Goal: Information Seeking & Learning: Learn about a topic

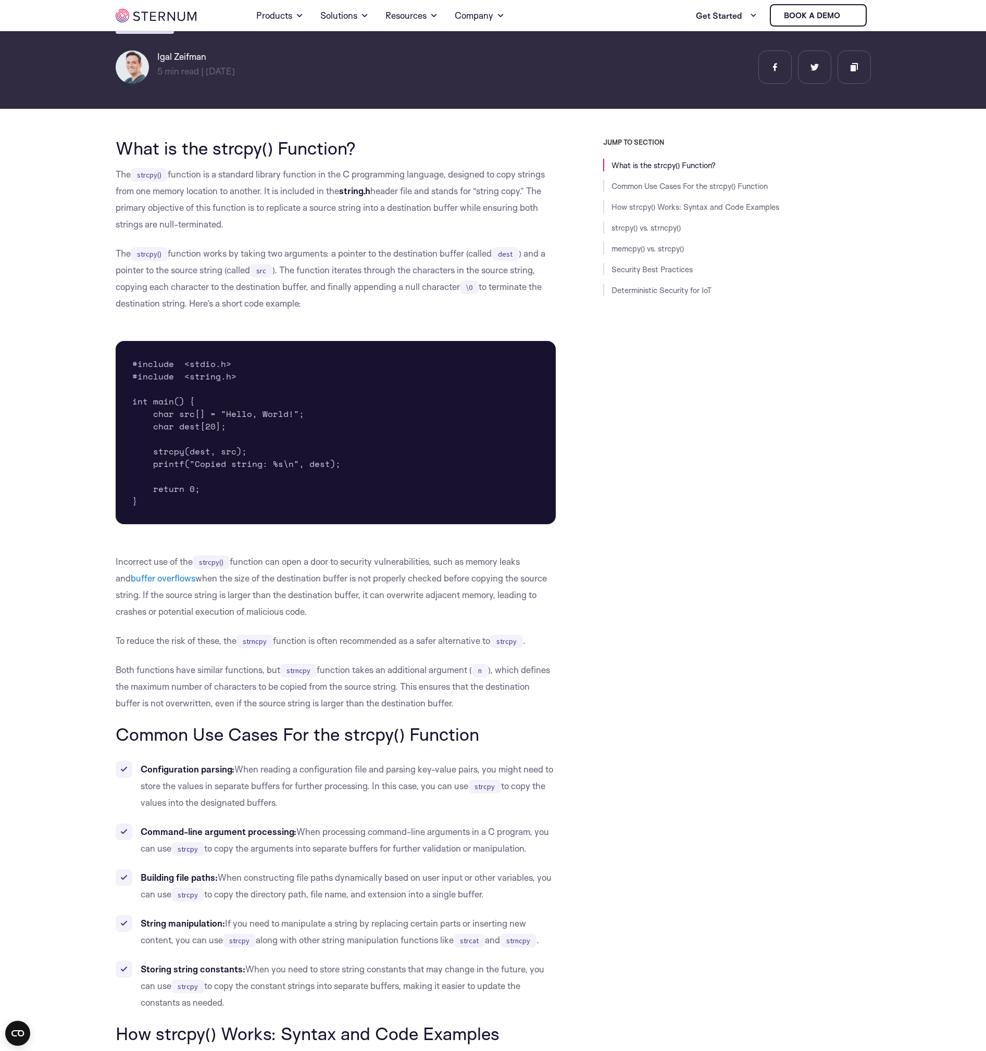
scroll to position [151, 0]
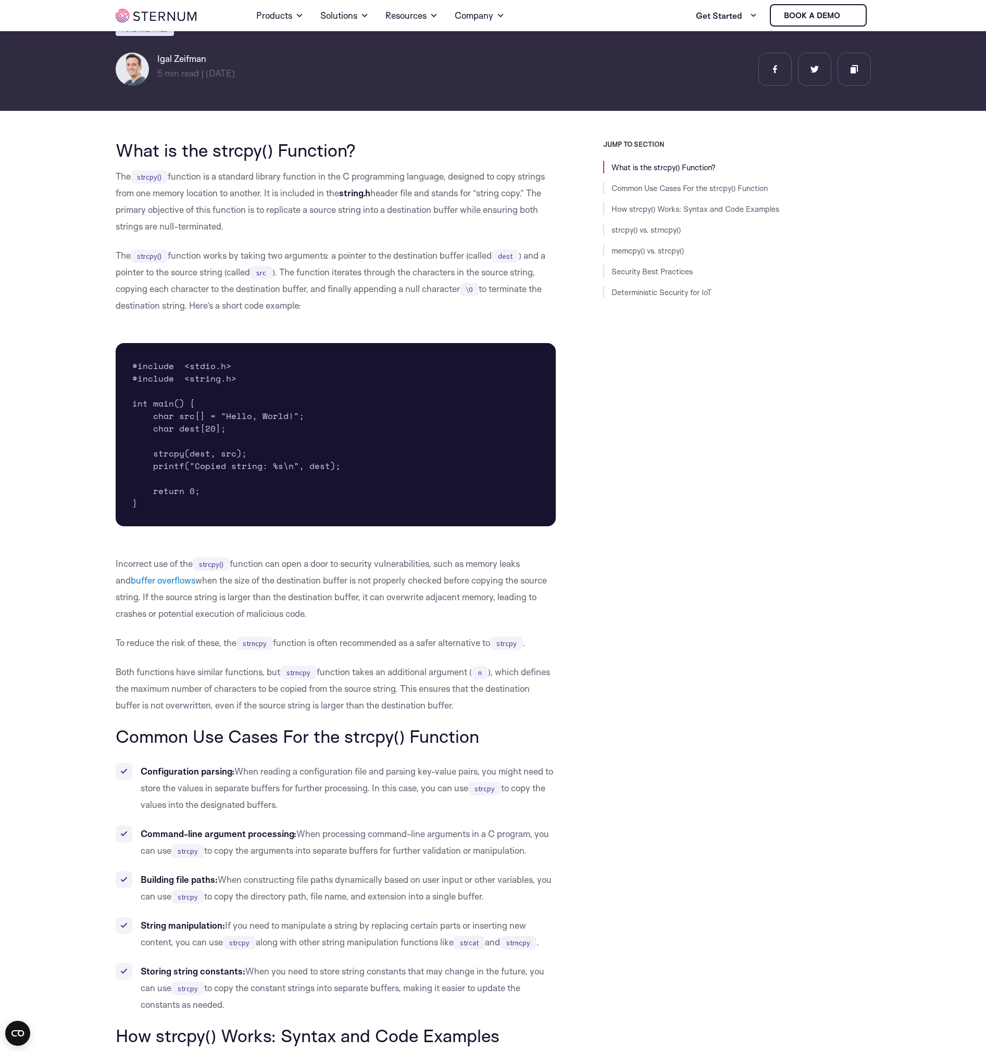
drag, startPoint x: 99, startPoint y: 161, endPoint x: 228, endPoint y: 225, distance: 143.0
click at [228, 224] on p "The strcpy() function is a standard library function in the C programming langu…" at bounding box center [336, 201] width 440 height 67
drag, startPoint x: 326, startPoint y: 301, endPoint x: 92, endPoint y: 157, distance: 275.1
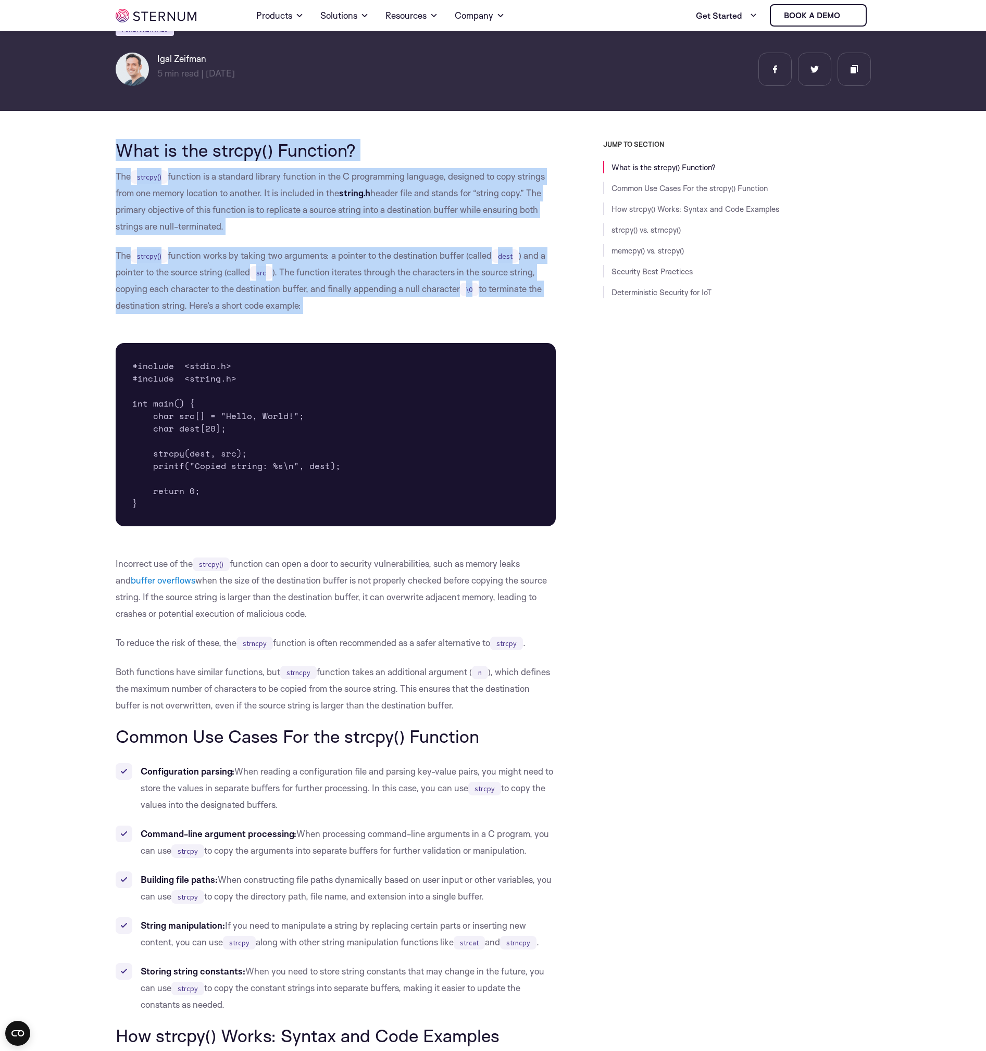
drag, startPoint x: 92, startPoint y: 157, endPoint x: 380, endPoint y: 304, distance: 323.0
click at [380, 304] on p "The strcpy() function works by taking two arguments: a pointer to the destinati…" at bounding box center [336, 280] width 440 height 67
click at [381, 312] on p "The strcpy() function works by taking two arguments: a pointer to the destinati…" at bounding box center [336, 280] width 440 height 67
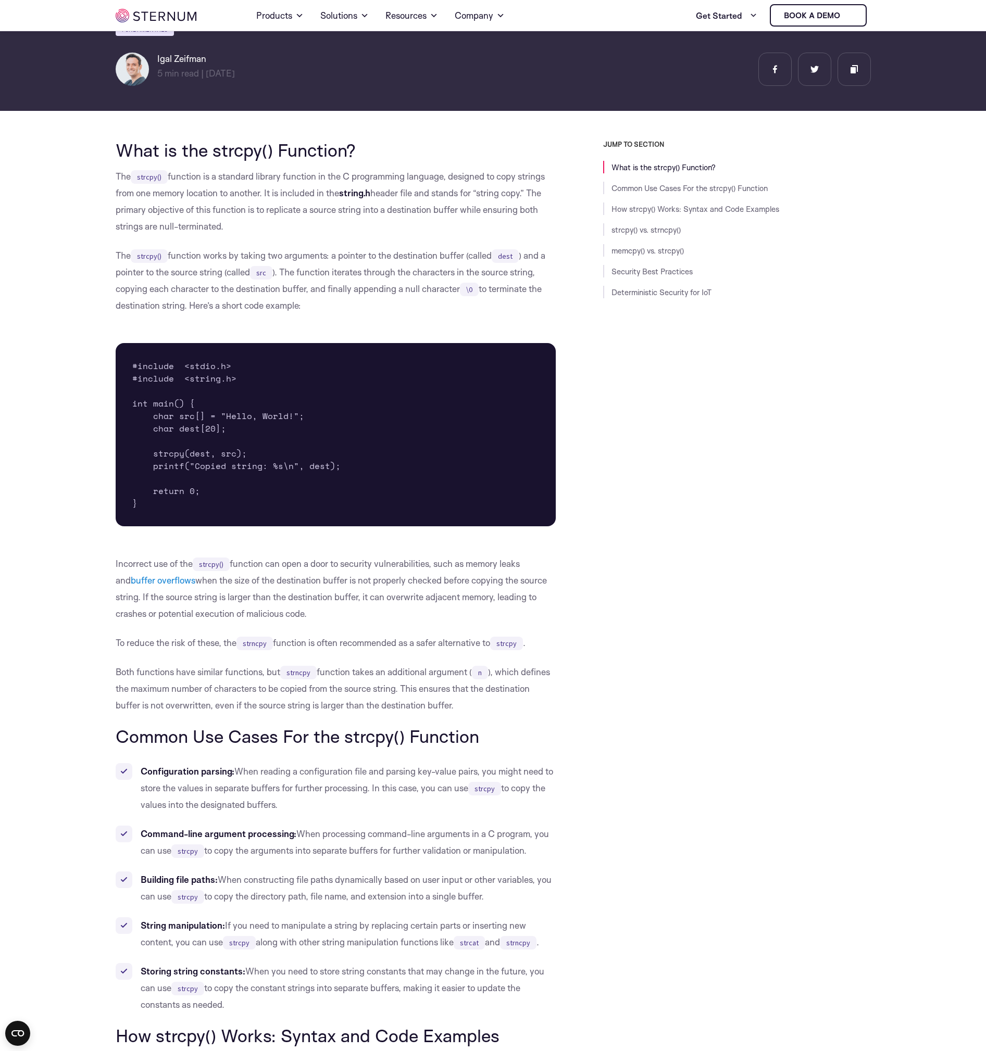
drag, startPoint x: 354, startPoint y: 304, endPoint x: 94, endPoint y: 146, distance: 303.8
click at [141, 192] on p "The strcpy() function is a standard library function in the C programming langu…" at bounding box center [336, 201] width 440 height 67
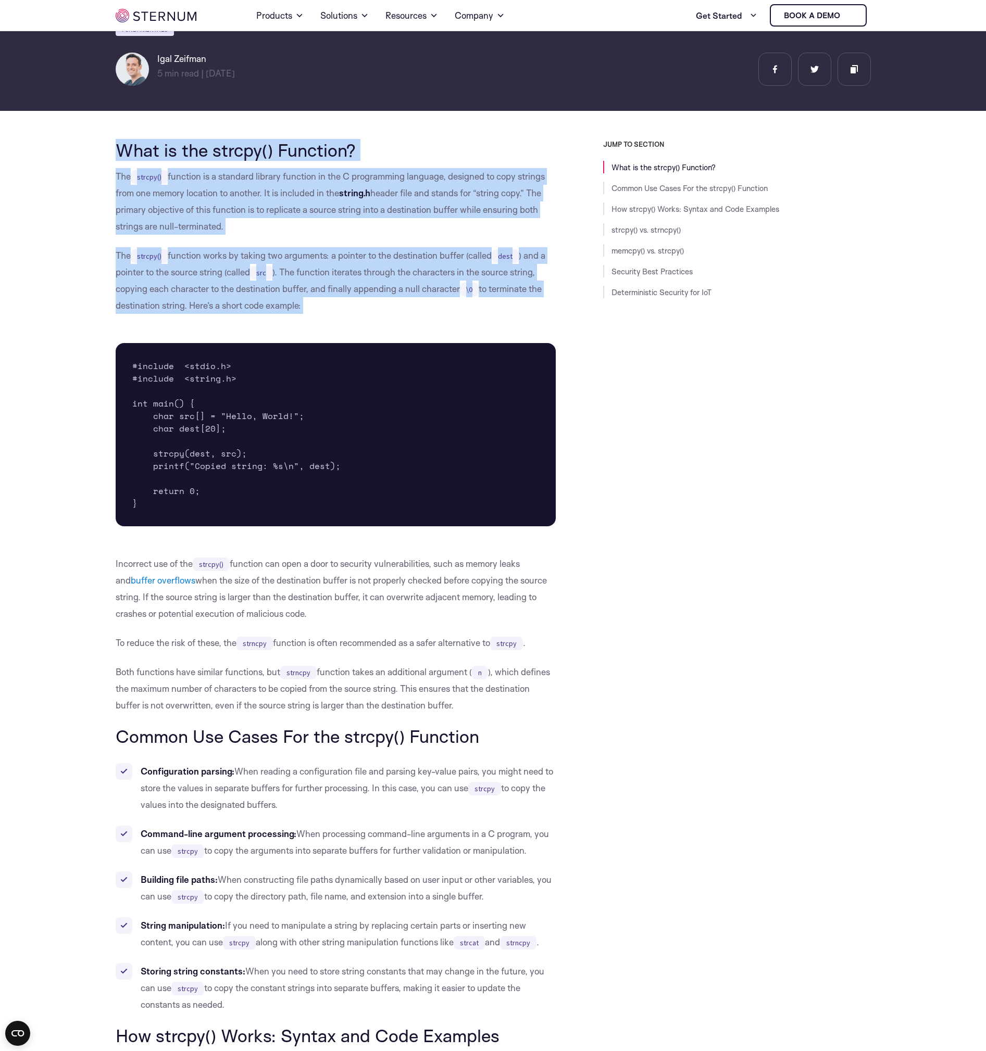
drag, startPoint x: 115, startPoint y: 156, endPoint x: 368, endPoint y: 321, distance: 302.3
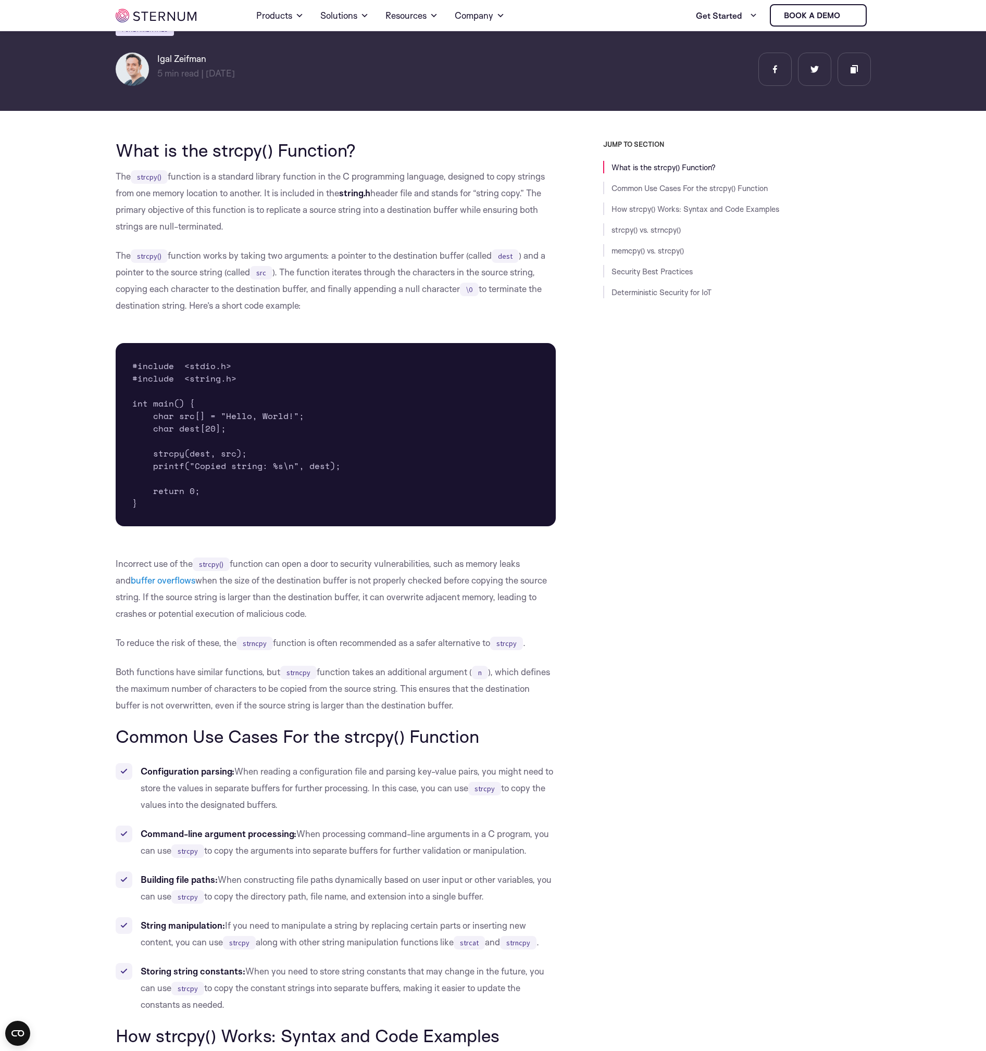
drag, startPoint x: 367, startPoint y: 306, endPoint x: 74, endPoint y: 148, distance: 332.2
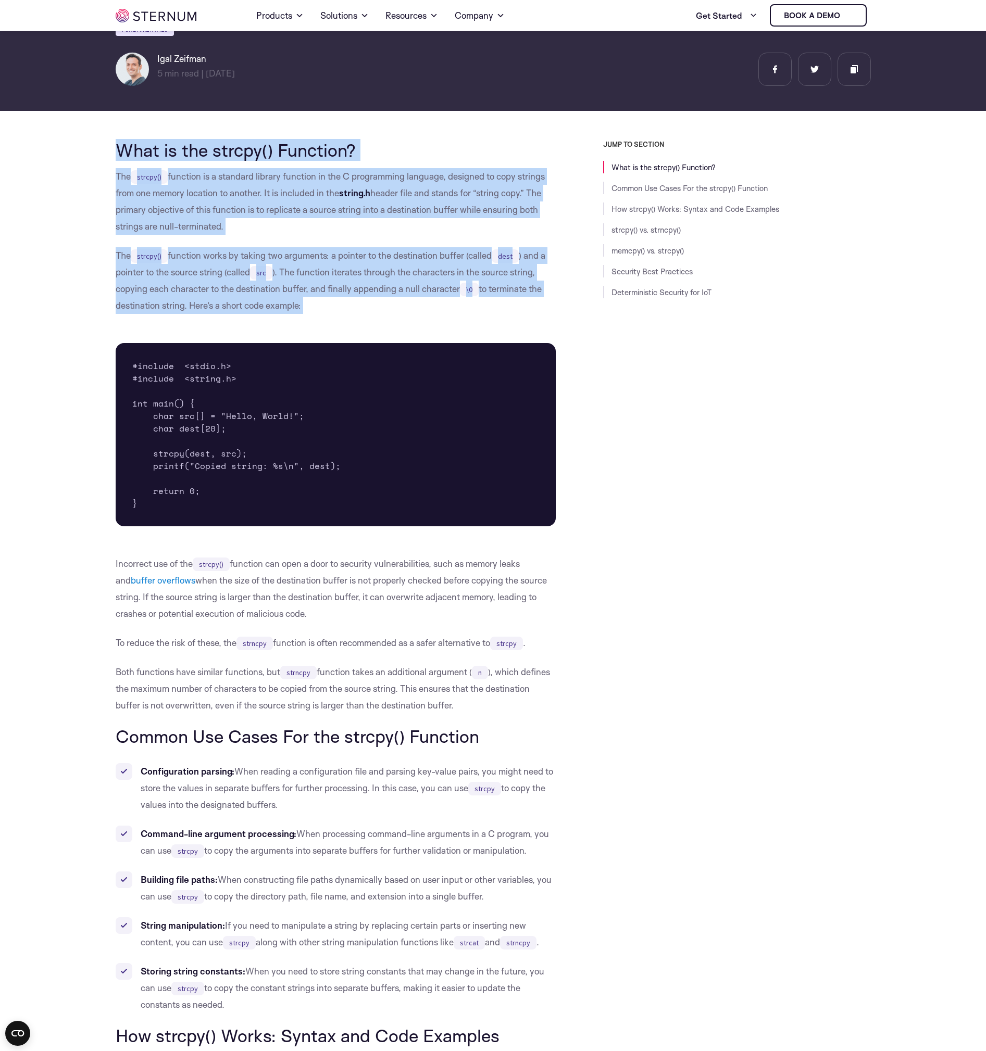
drag, startPoint x: 74, startPoint y: 148, endPoint x: 328, endPoint y: 302, distance: 296.3
click at [328, 302] on p "The strcpy() function works by taking two arguments: a pointer to the destinati…" at bounding box center [336, 280] width 440 height 67
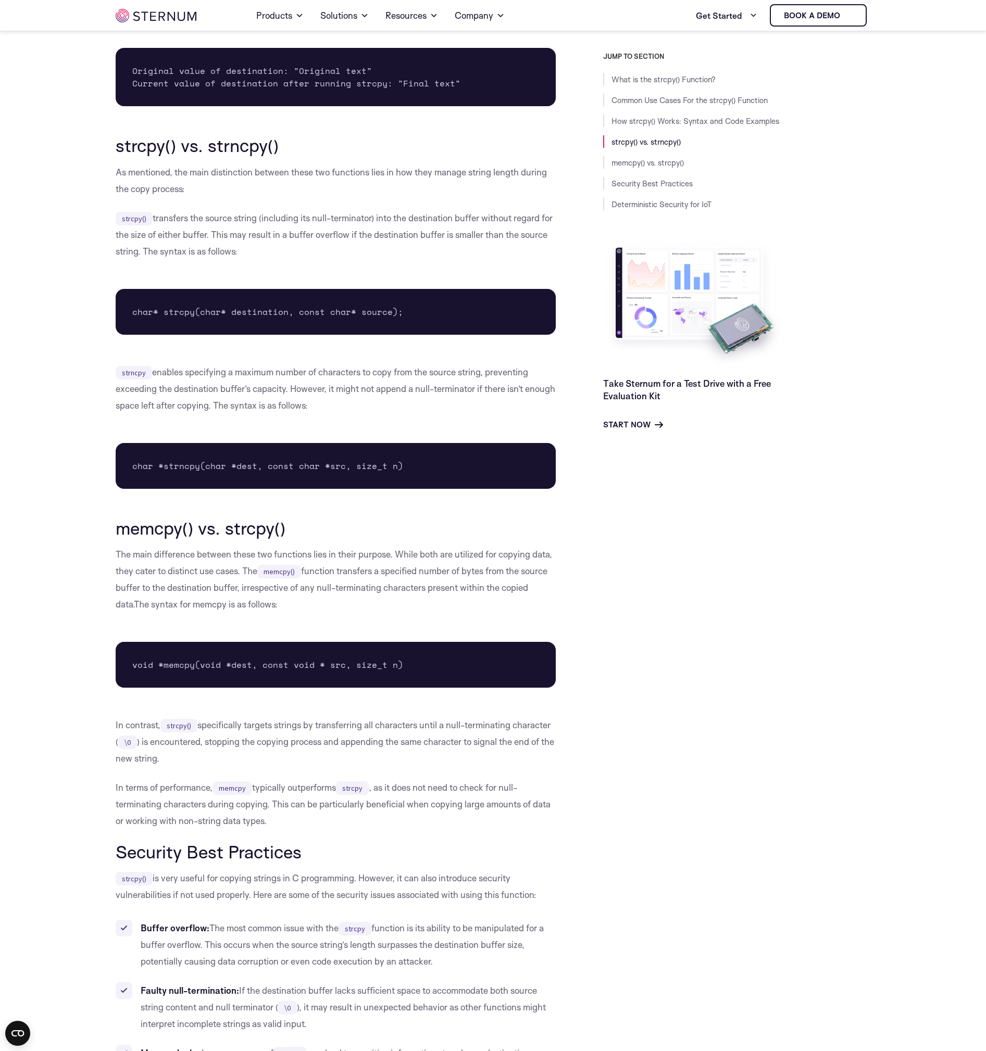
scroll to position [1963, 0]
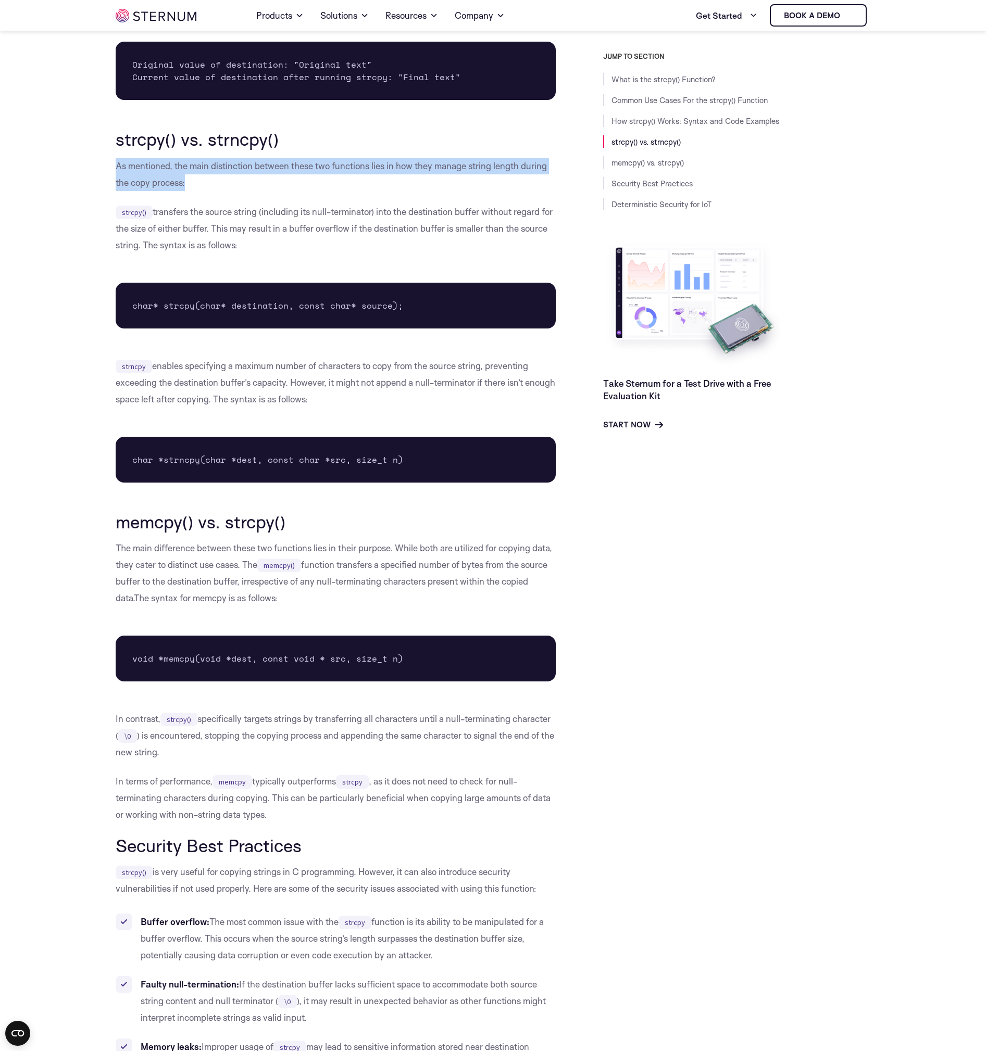
drag, startPoint x: 207, startPoint y: 183, endPoint x: 43, endPoint y: 158, distance: 166.4
click at [43, 158] on body "Consent Details [#IABV2SETTINGS#] About This website uses cookies We use cookie…" at bounding box center [493, 351] width 986 height 4629
drag, startPoint x: 94, startPoint y: 169, endPoint x: 263, endPoint y: 197, distance: 171.0
click at [263, 197] on body "Consent Details [#IABV2SETTINGS#] About This website uses cookies We use cookie…" at bounding box center [493, 351] width 986 height 4629
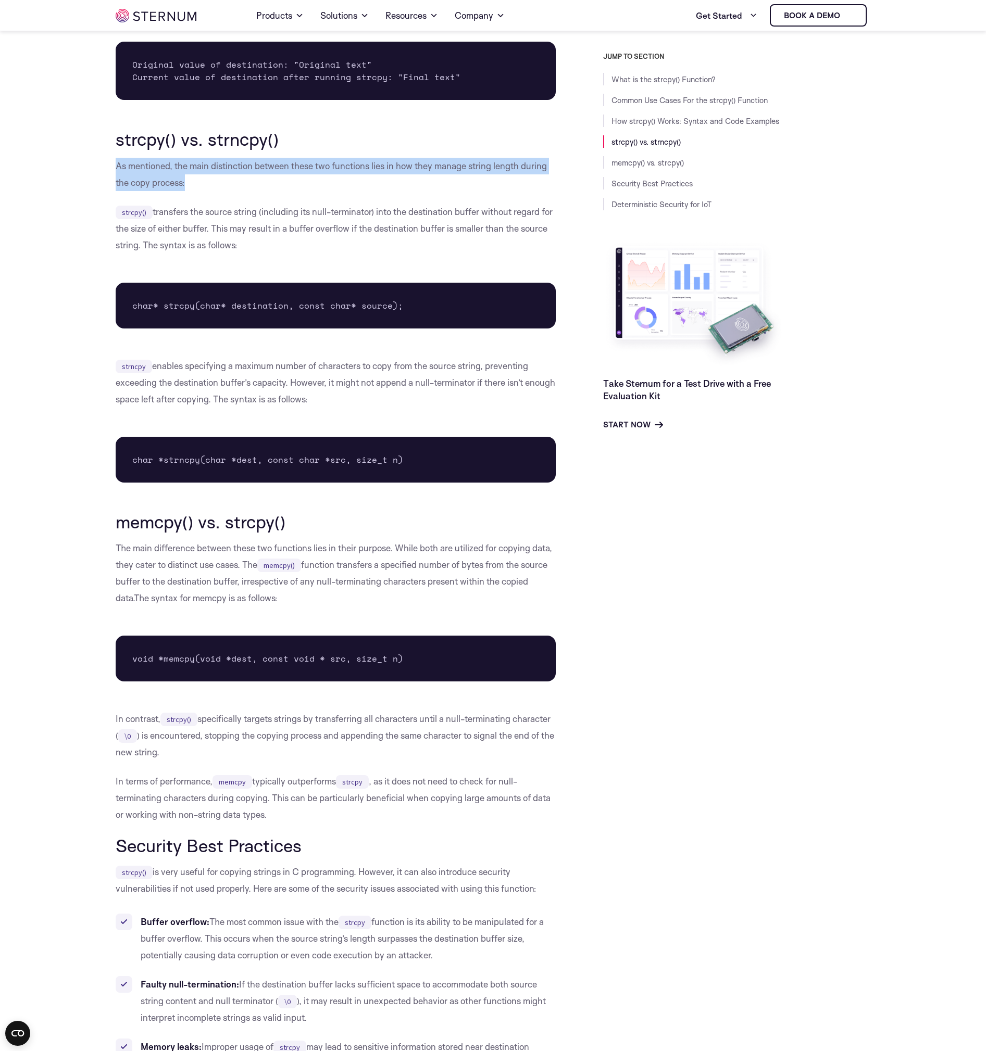
click at [263, 197] on div "What is the strcpy() Function? The strcpy() function is a standard library func…" at bounding box center [336, 214] width 440 height 3780
drag, startPoint x: 244, startPoint y: 245, endPoint x: 68, endPoint y: 193, distance: 183.7
click at [68, 193] on body "Consent Details [#IABV2SETTINGS#] About This website uses cookies We use cookie…" at bounding box center [493, 351] width 986 height 4629
click at [306, 250] on p "strcpy() transfers the source string (including its null-terminator) into the d…" at bounding box center [336, 229] width 440 height 50
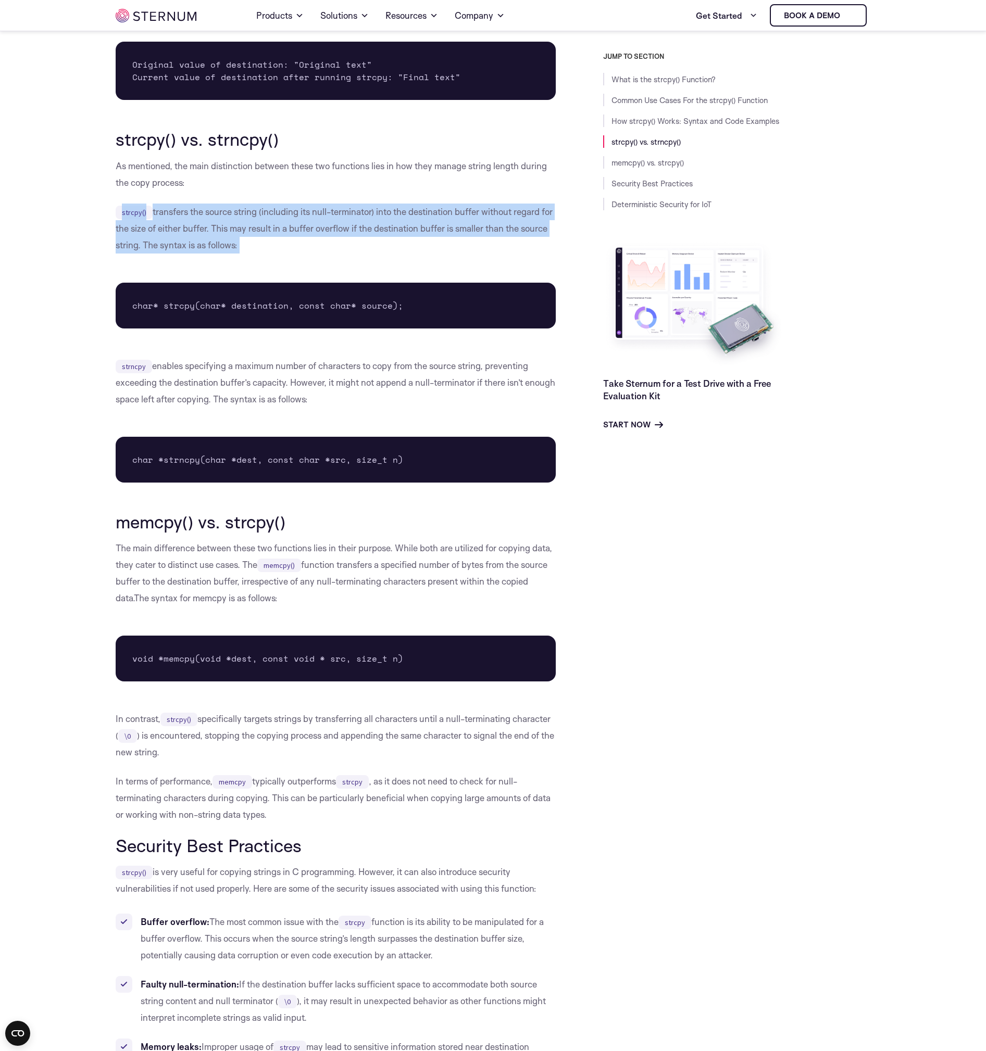
drag, startPoint x: 338, startPoint y: 254, endPoint x: 74, endPoint y: 205, distance: 268.4
click at [74, 205] on body "Consent Details [#IABV2SETTINGS#] About This website uses cookies We use cookie…" at bounding box center [493, 351] width 986 height 4629
drag, startPoint x: 100, startPoint y: 212, endPoint x: 294, endPoint y: 248, distance: 197.6
click at [292, 248] on body "Consent Details [#IABV2SETTINGS#] About This website uses cookies We use cookie…" at bounding box center [493, 351] width 986 height 4629
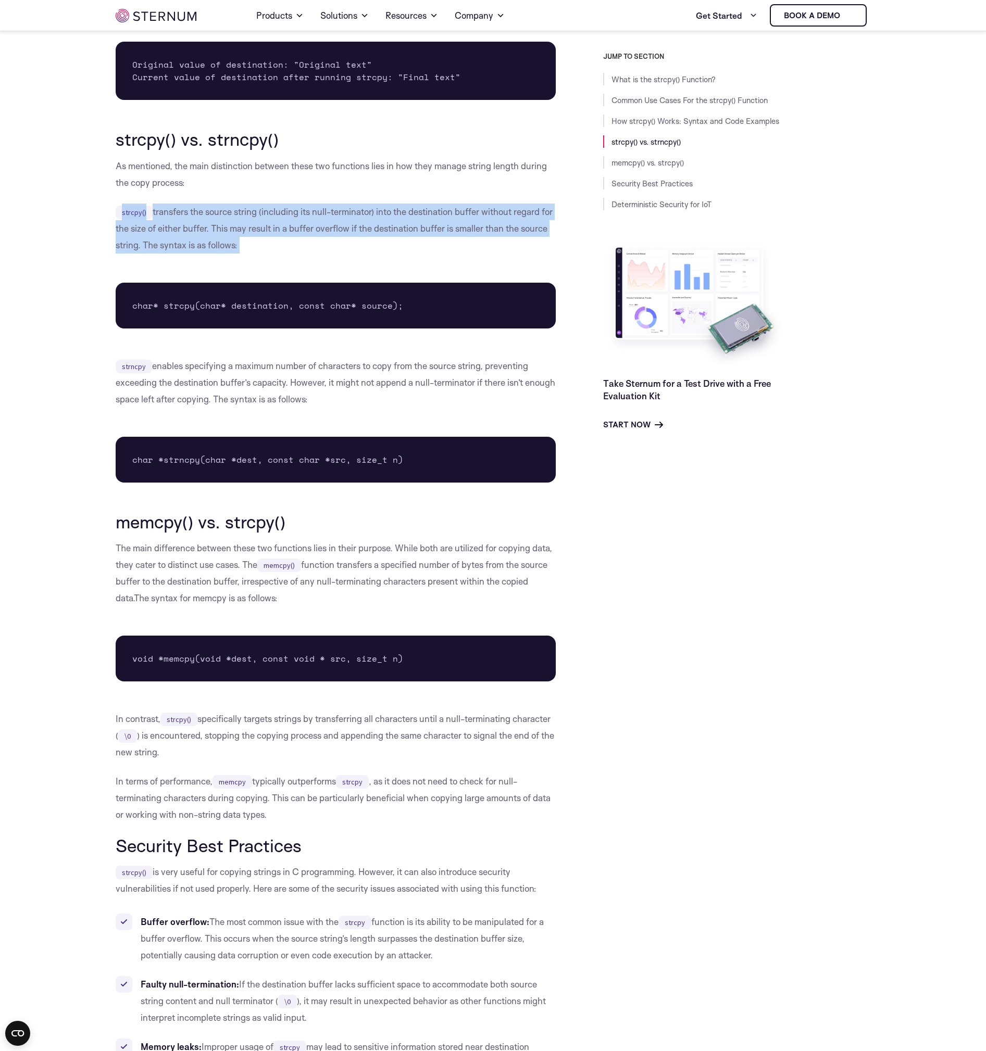
click at [296, 248] on p "strcpy() transfers the source string (including its null-terminator) into the d…" at bounding box center [336, 229] width 440 height 50
drag, startPoint x: 374, startPoint y: 403, endPoint x: 84, endPoint y: 355, distance: 294.5
click at [85, 355] on body "Consent Details [#IABV2SETTINGS#] About This website uses cookies We use cookie…" at bounding box center [493, 351] width 986 height 4629
click at [84, 355] on body "Consent Details [#IABV2SETTINGS#] About This website uses cookies We use cookie…" at bounding box center [493, 351] width 986 height 4629
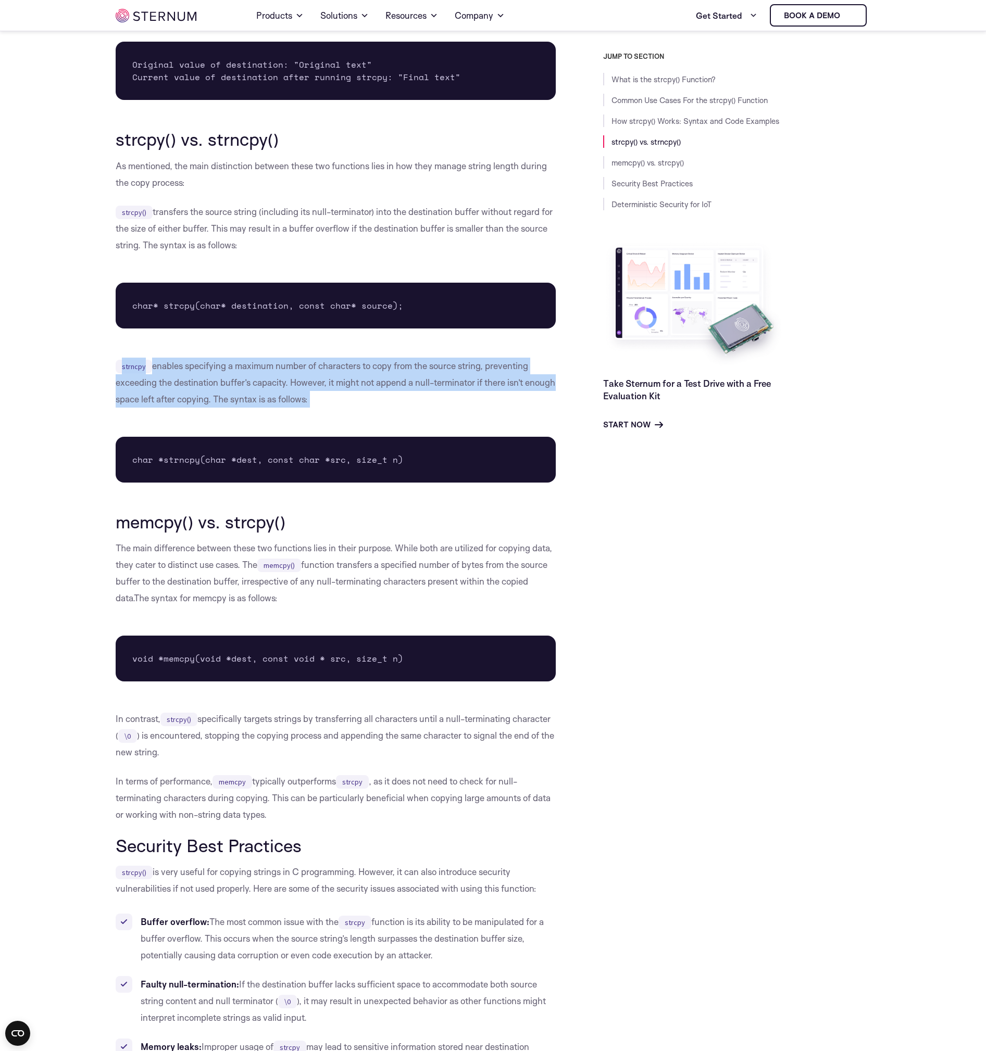
drag, startPoint x: 84, startPoint y: 355, endPoint x: 374, endPoint y: 407, distance: 295.2
click at [374, 407] on body "Consent Details [#IABV2SETTINGS#] About This website uses cookies We use cookie…" at bounding box center [493, 351] width 986 height 4629
click at [374, 407] on p "strncpy enables specifying a maximum number of characters to copy from the sour…" at bounding box center [336, 383] width 440 height 50
drag, startPoint x: 402, startPoint y: 407, endPoint x: 56, endPoint y: 344, distance: 351.3
click at [56, 344] on body "Consent Details [#IABV2SETTINGS#] About This website uses cookies We use cookie…" at bounding box center [493, 351] width 986 height 4629
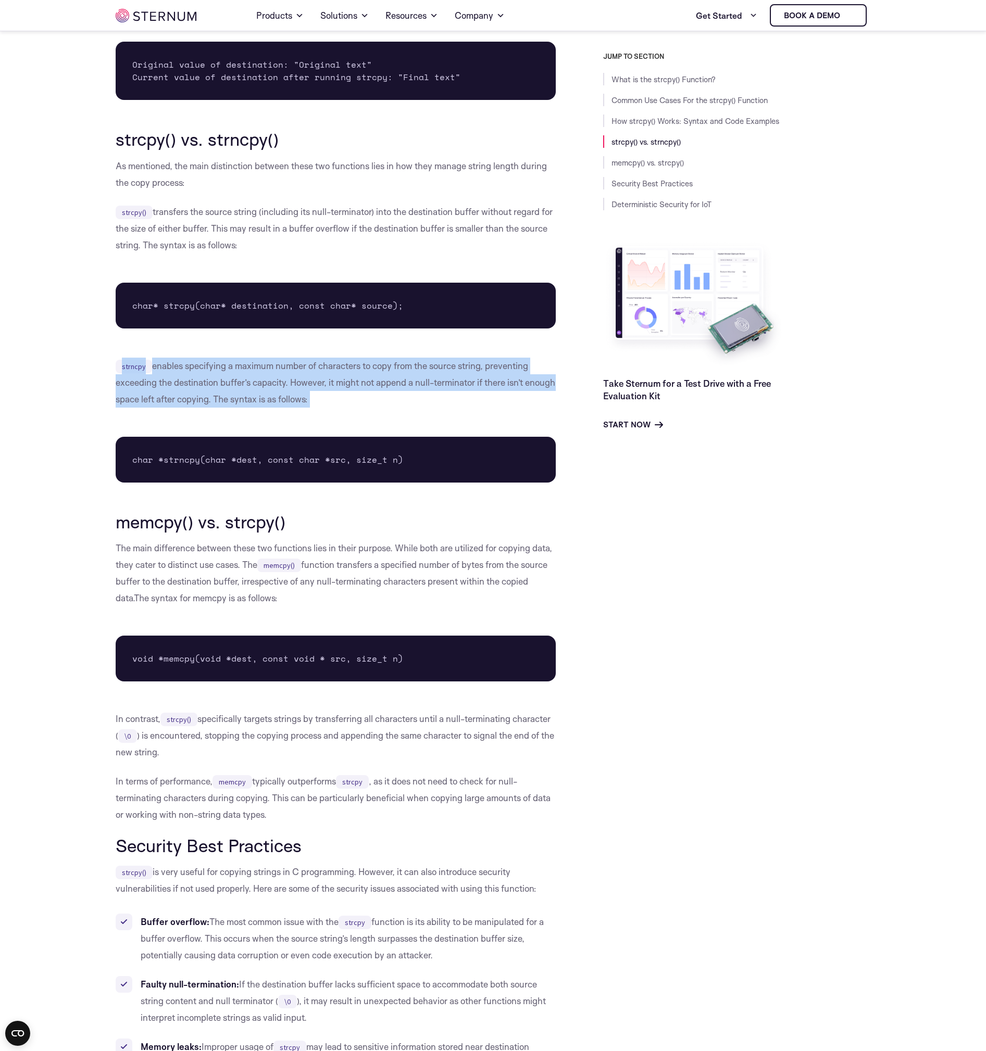
click at [91, 348] on body "Consent Details [#IABV2SETTINGS#] About This website uses cookies We use cookie…" at bounding box center [493, 351] width 986 height 4629
drag, startPoint x: 91, startPoint y: 348, endPoint x: 374, endPoint y: 408, distance: 289.4
click at [374, 408] on body "Consent Details [#IABV2SETTINGS#] About This website uses cookies We use cookie…" at bounding box center [493, 351] width 986 height 4629
click at [376, 407] on p "strncpy enables specifying a maximum number of characters to copy from the sour…" at bounding box center [336, 383] width 440 height 50
drag, startPoint x: 377, startPoint y: 407, endPoint x: 76, endPoint y: 354, distance: 306.1
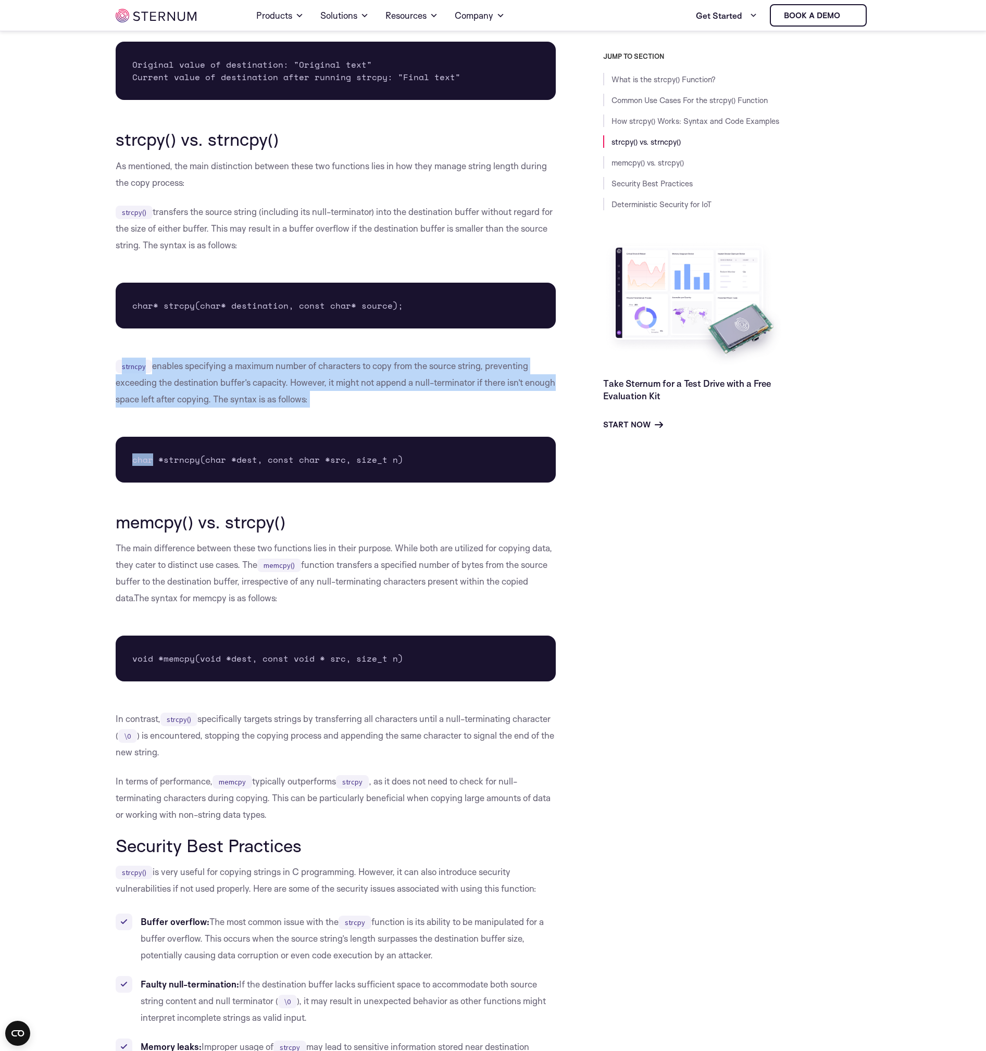
click at [76, 354] on body "Consent Details [#IABV2SETTINGS#] About This website uses cookies We use cookie…" at bounding box center [493, 351] width 986 height 4629
click at [312, 400] on p "strncpy enables specifying a maximum number of characters to copy from the sour…" at bounding box center [336, 383] width 440 height 50
